Goal: Information Seeking & Learning: Learn about a topic

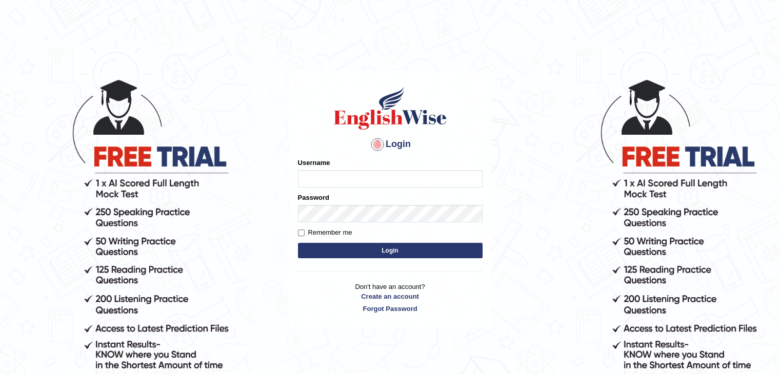
type input "pravapoudel"
click at [347, 245] on button "Login" at bounding box center [390, 250] width 185 height 15
type input "pravapoudel"
click at [379, 256] on button "Login" at bounding box center [390, 250] width 185 height 15
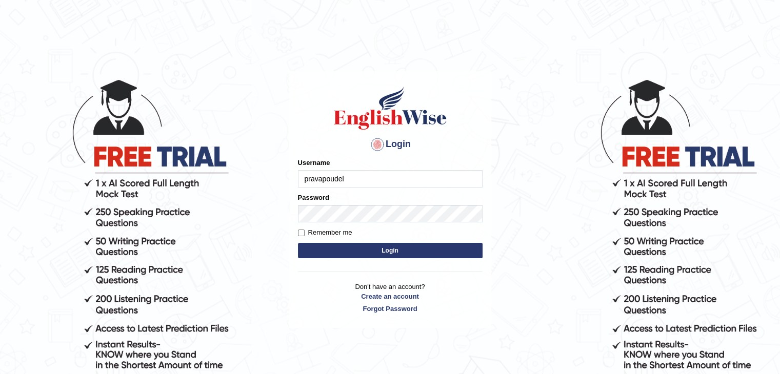
click at [379, 256] on button "Login" at bounding box center [390, 250] width 185 height 15
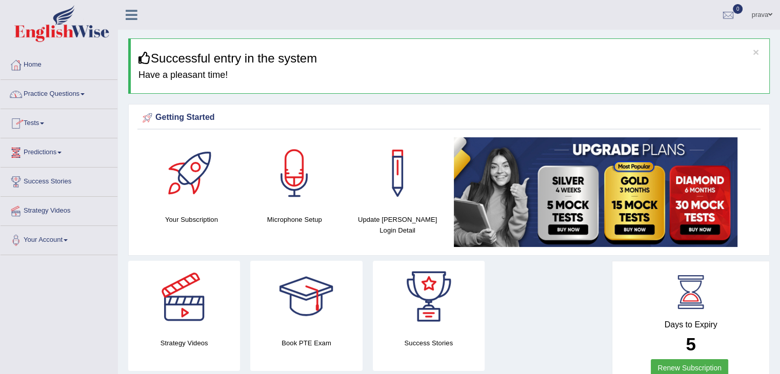
click at [63, 95] on link "Practice Questions" at bounding box center [59, 93] width 117 height 26
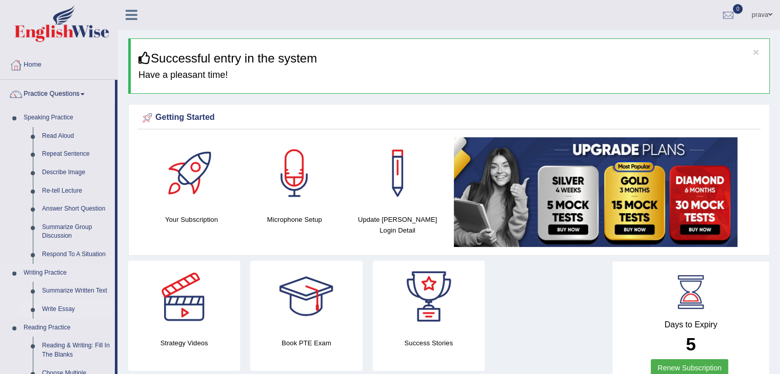
click at [54, 310] on link "Write Essay" at bounding box center [75, 309] width 77 height 18
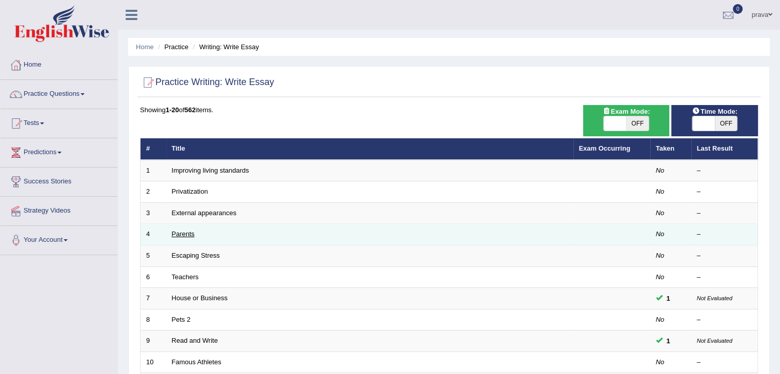
click at [190, 234] on link "Parents" at bounding box center [183, 234] width 23 height 8
